Goal: Subscribe to service/newsletter

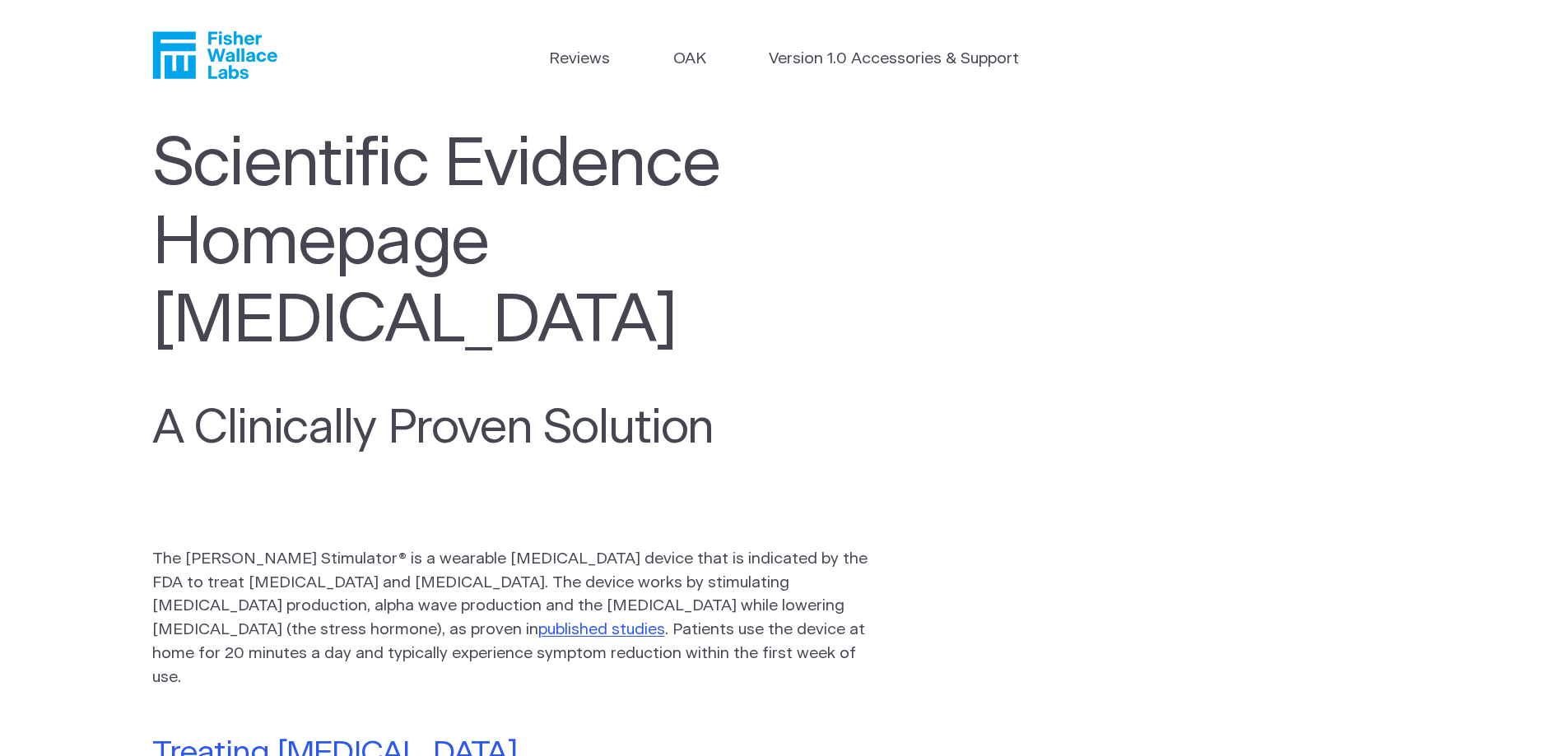
click at [277, 548] on p "The Fisher Wallace Stimulator® is a wearable neurostimulation device that is in…" at bounding box center [516, 619] width 728 height 142
click at [889, 64] on link "Version 1.0 Accessories & Support" at bounding box center [894, 60] width 250 height 24
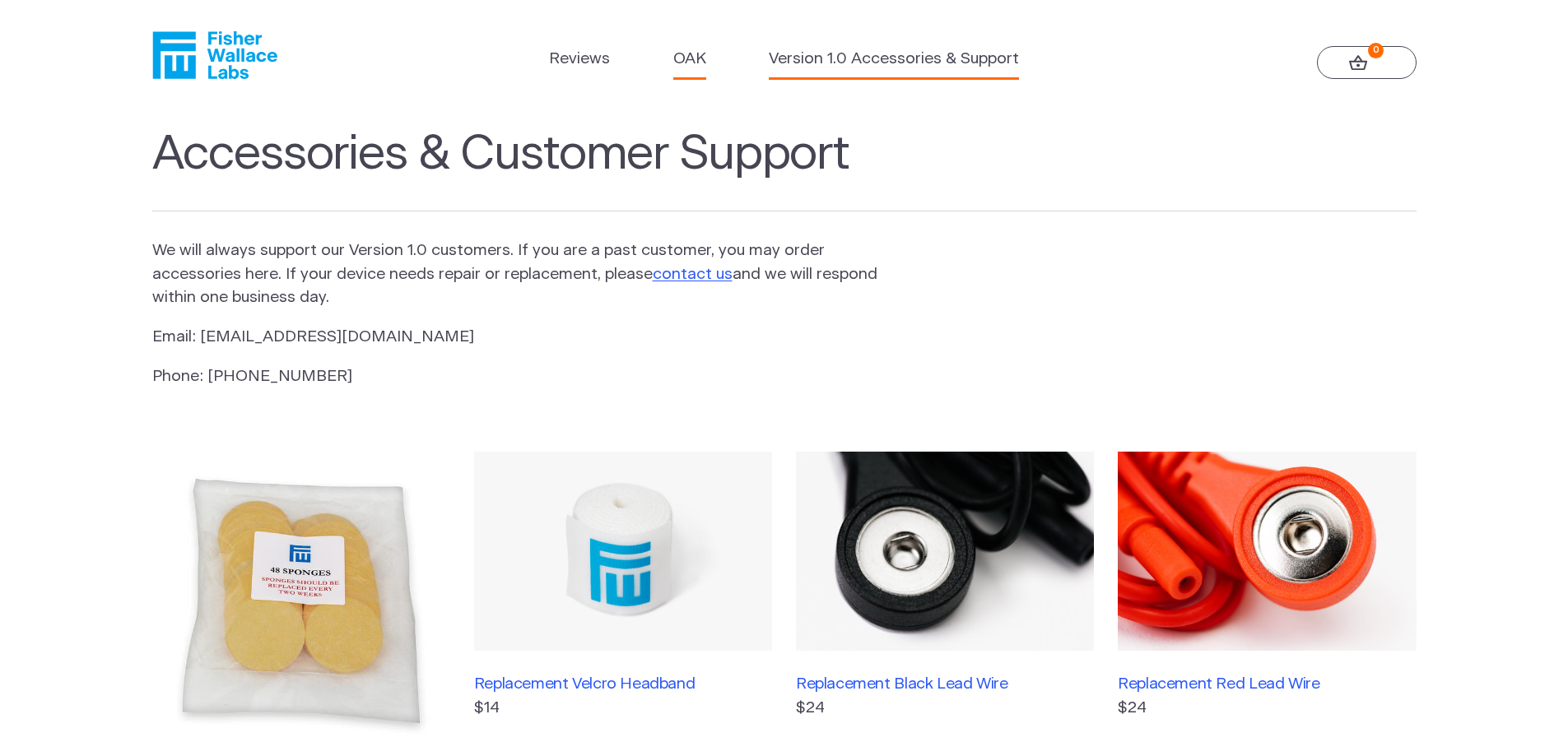
click at [697, 59] on link "OAK" at bounding box center [690, 60] width 33 height 24
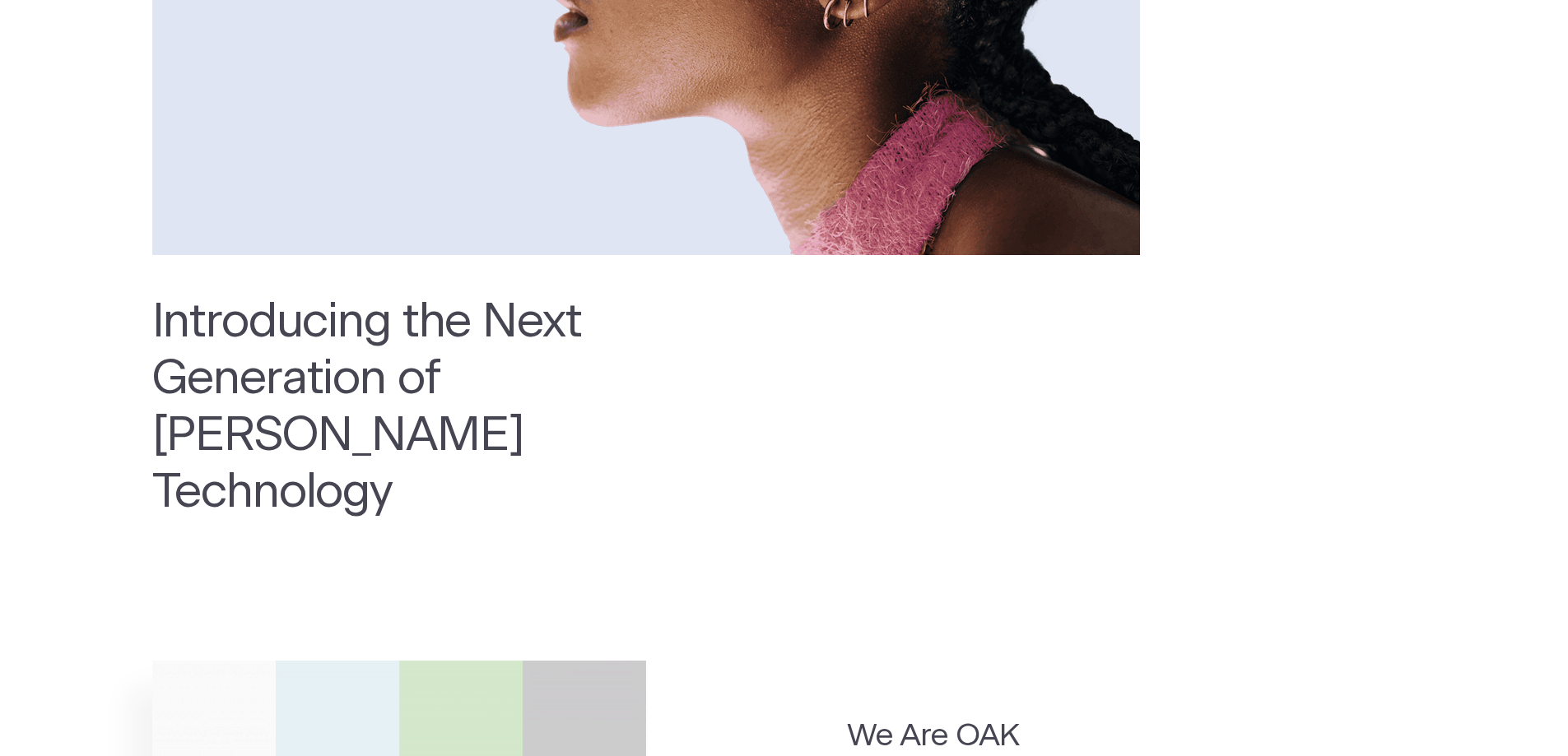
scroll to position [576, 0]
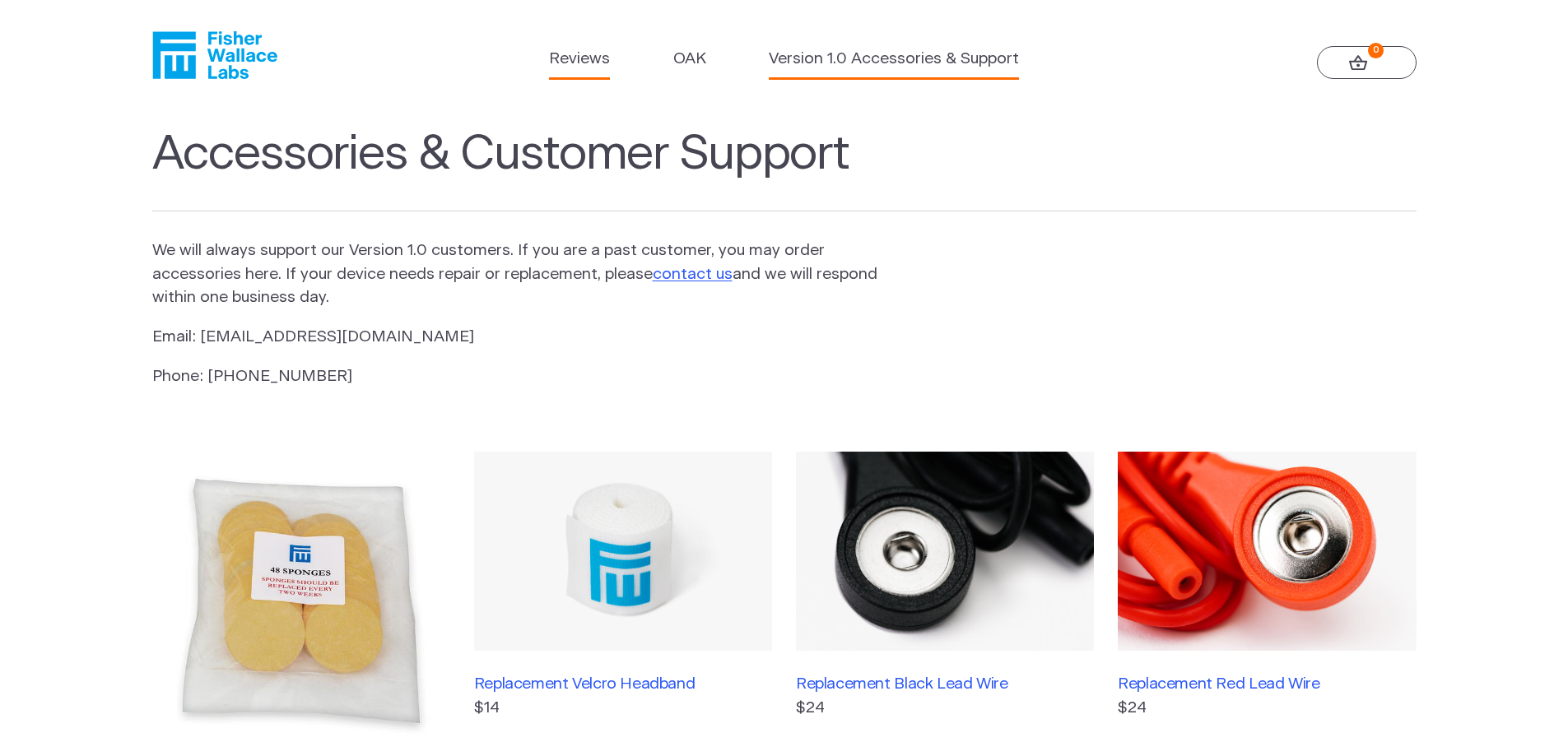
click at [573, 65] on link "Reviews" at bounding box center [580, 60] width 61 height 24
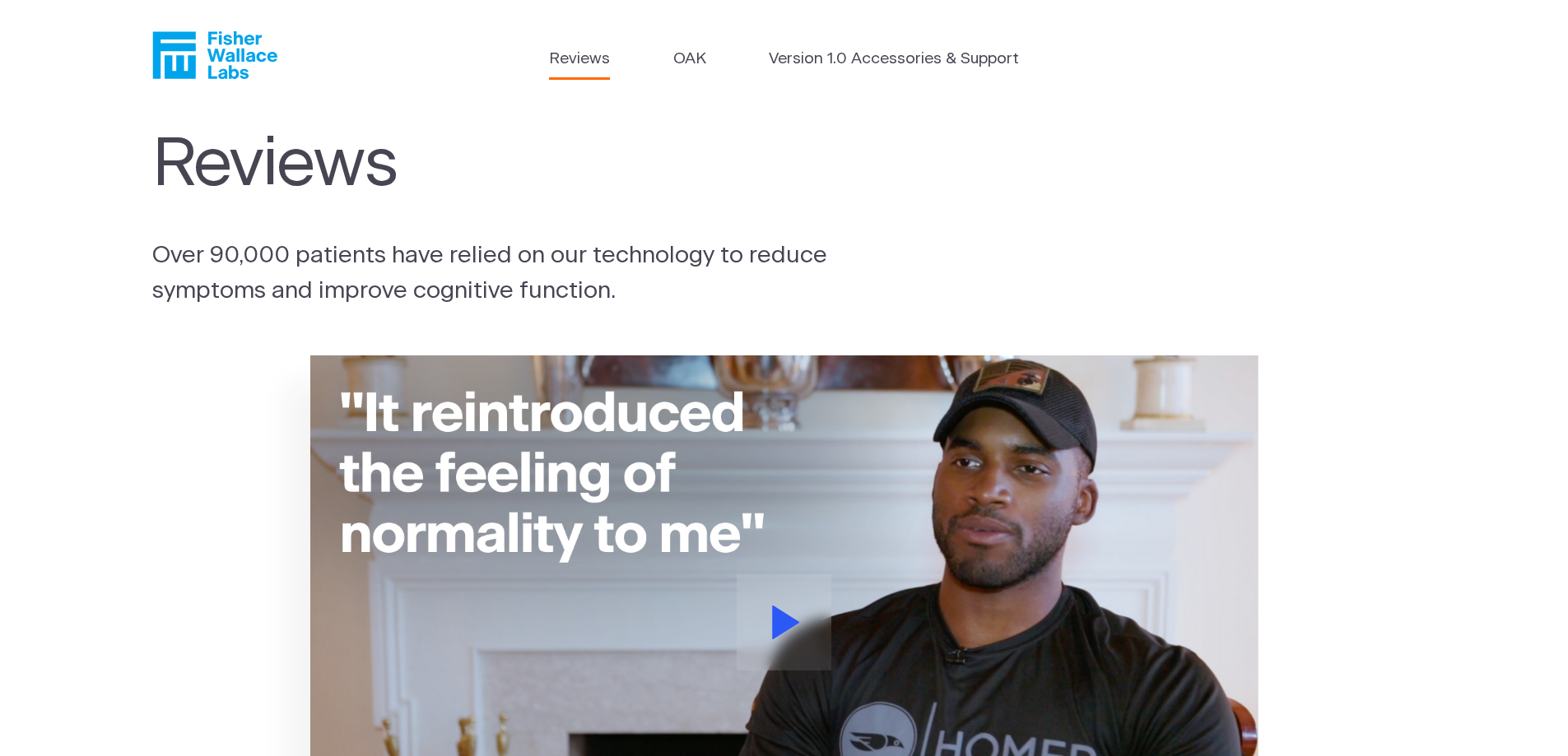
click at [200, 56] on icon "Fisher Wallace" at bounding box center [215, 55] width 125 height 48
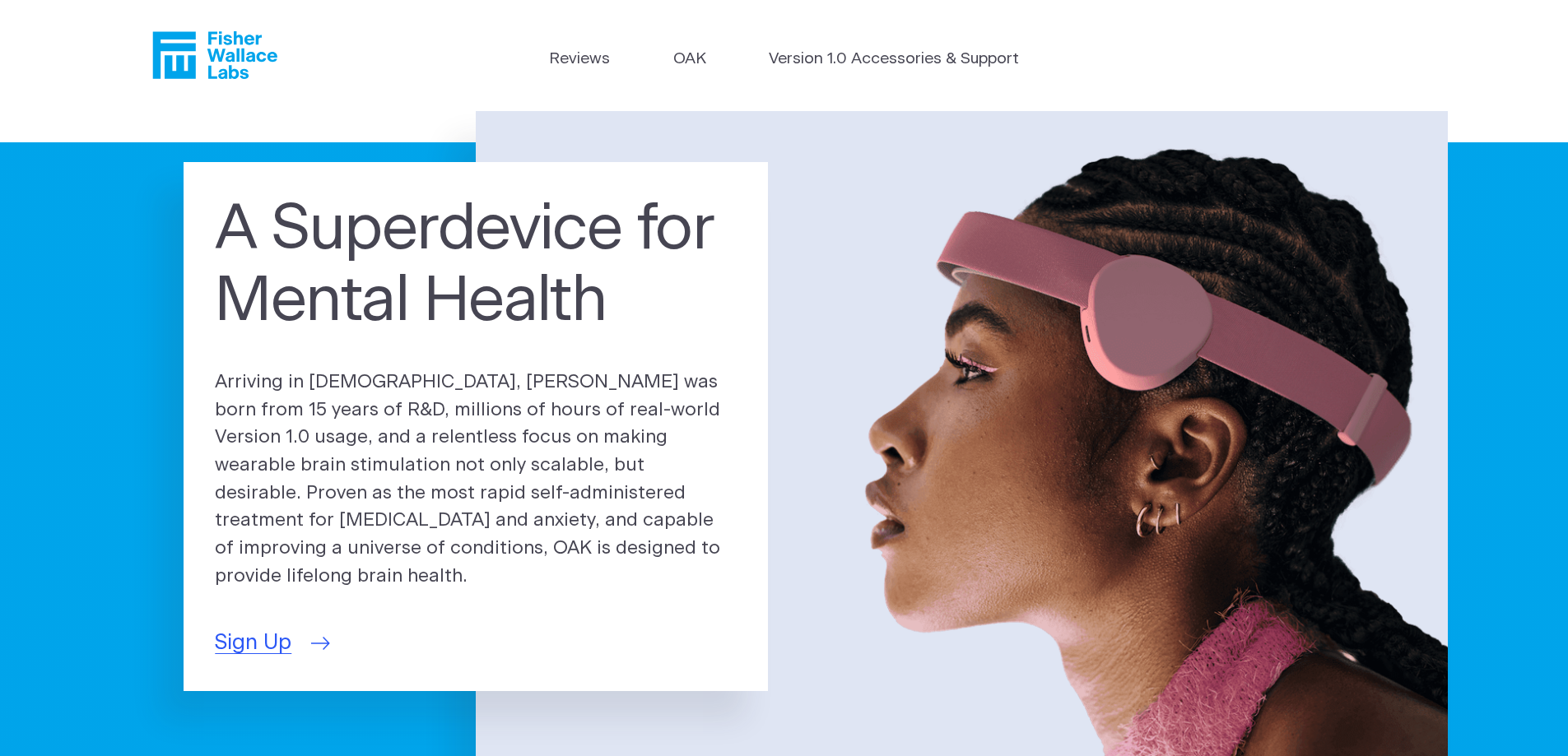
click at [270, 627] on span "Sign Up" at bounding box center [253, 643] width 76 height 32
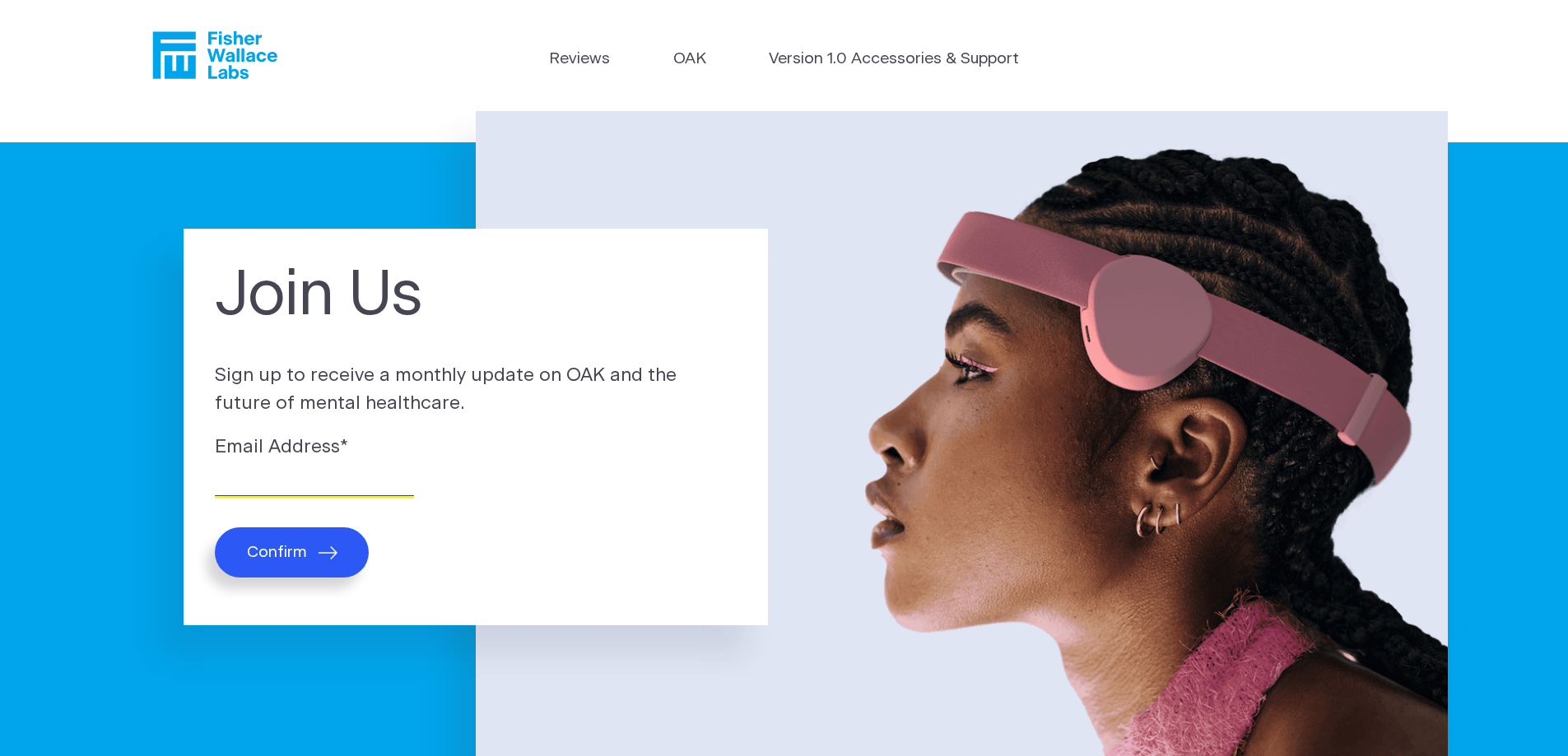
click at [301, 479] on input "Email Address *" at bounding box center [314, 484] width 200 height 26
type input "joebaker4609@msn.com"
click at [314, 556] on button "Confirm" at bounding box center [292, 552] width 154 height 51
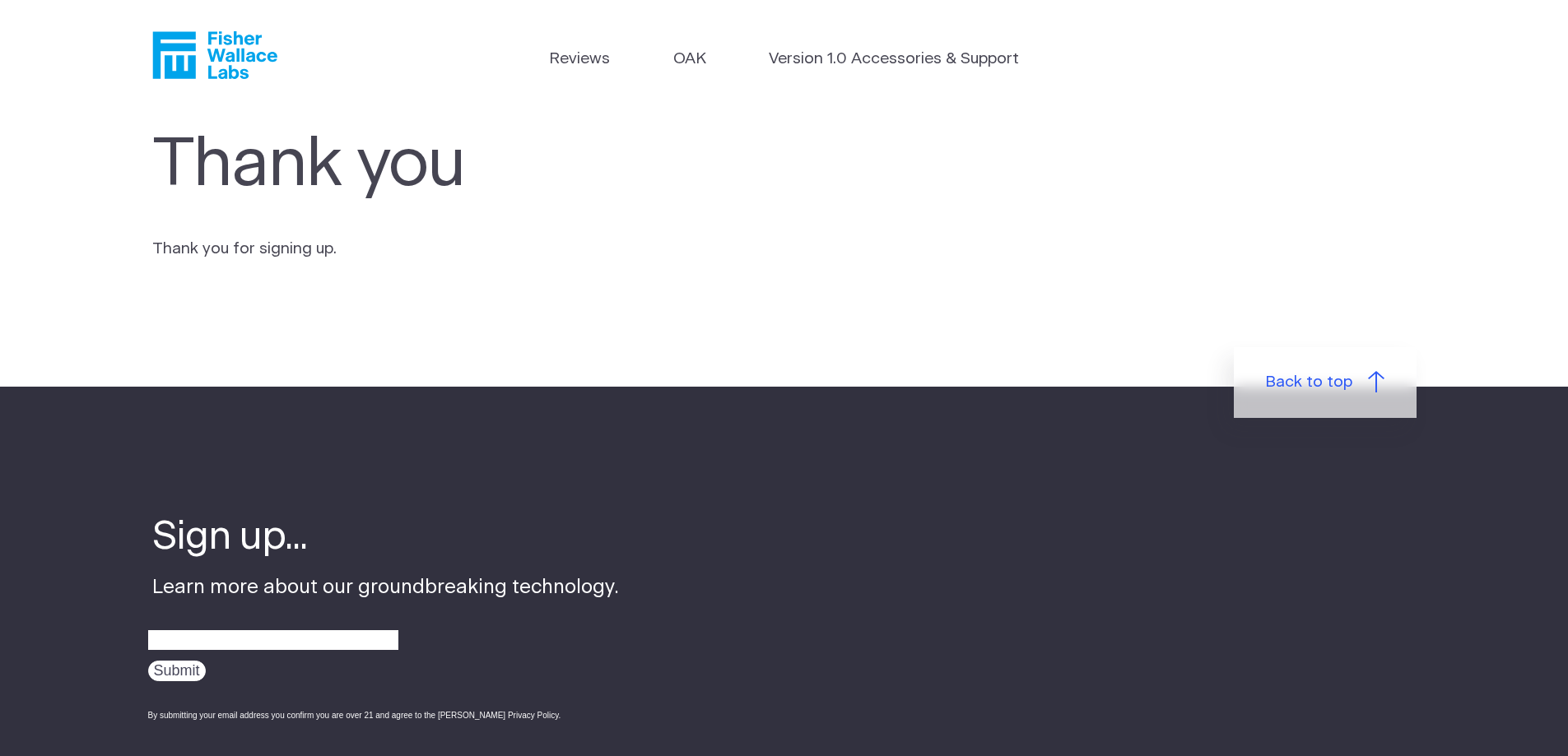
click at [229, 65] on icon "Fisher Wallace" at bounding box center [215, 55] width 125 height 48
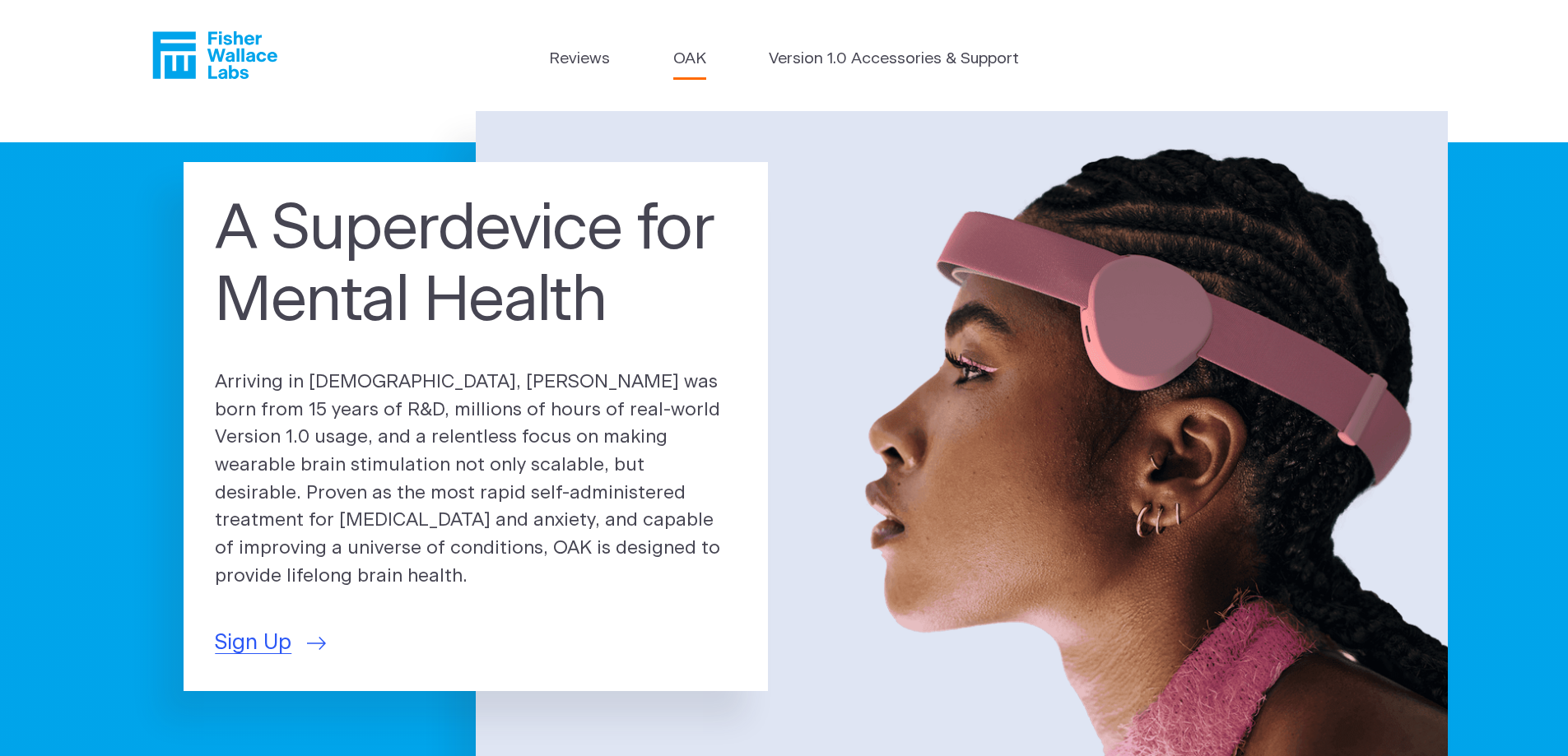
click at [686, 61] on link "OAK" at bounding box center [690, 60] width 33 height 24
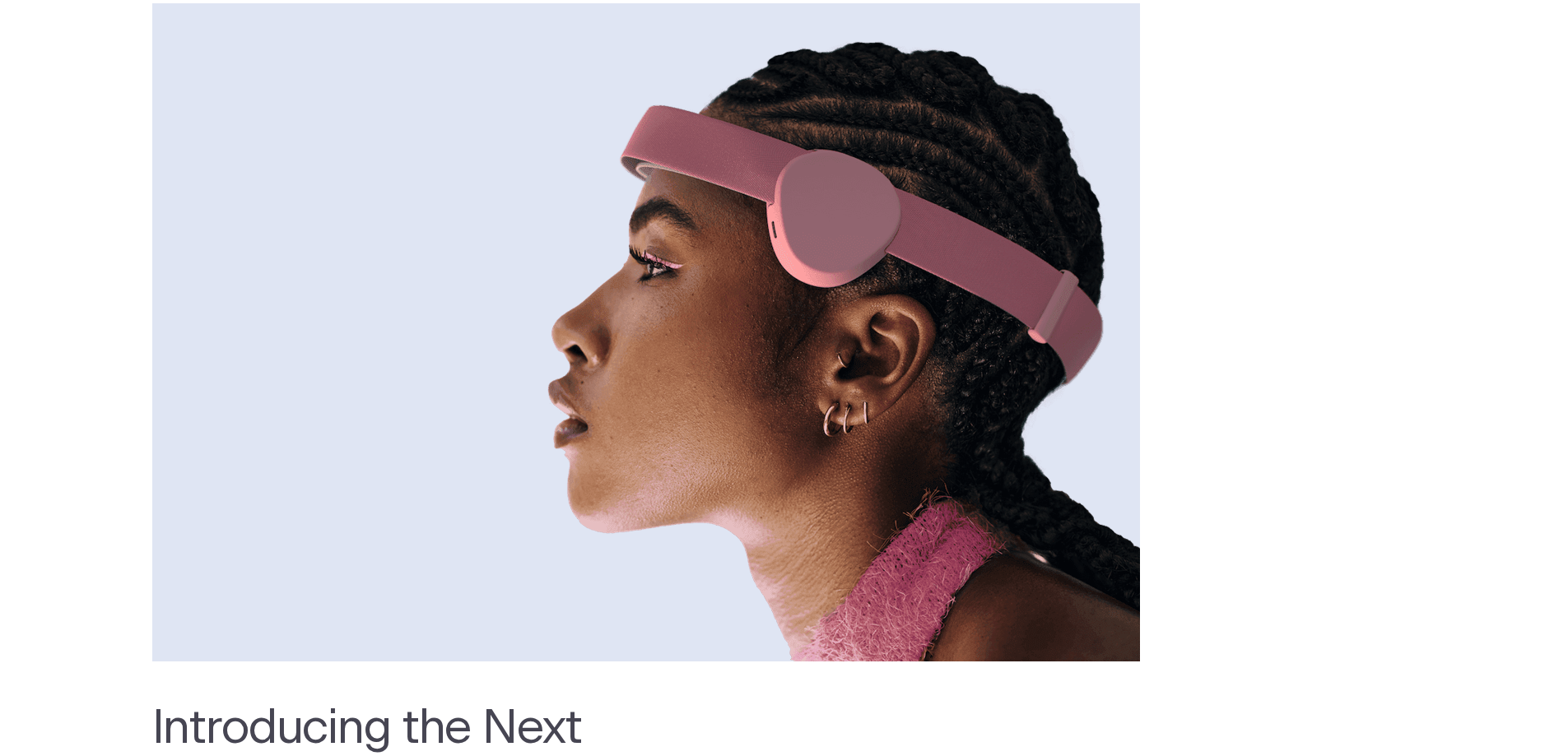
scroll to position [165, 0]
